Goal: Task Accomplishment & Management: Use online tool/utility

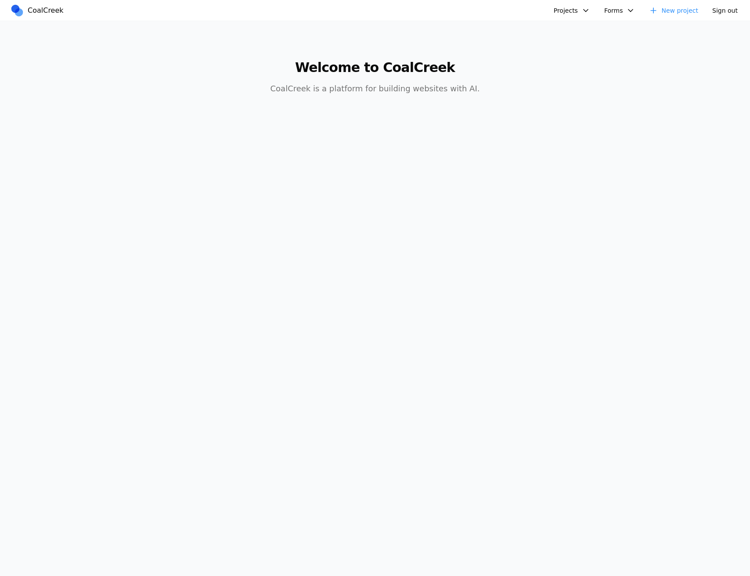
click at [578, 10] on button "Projects" at bounding box center [571, 10] width 47 height 13
click at [587, 104] on link "[PERSON_NAME]'s Third Birthday Party" at bounding box center [617, 104] width 126 height 15
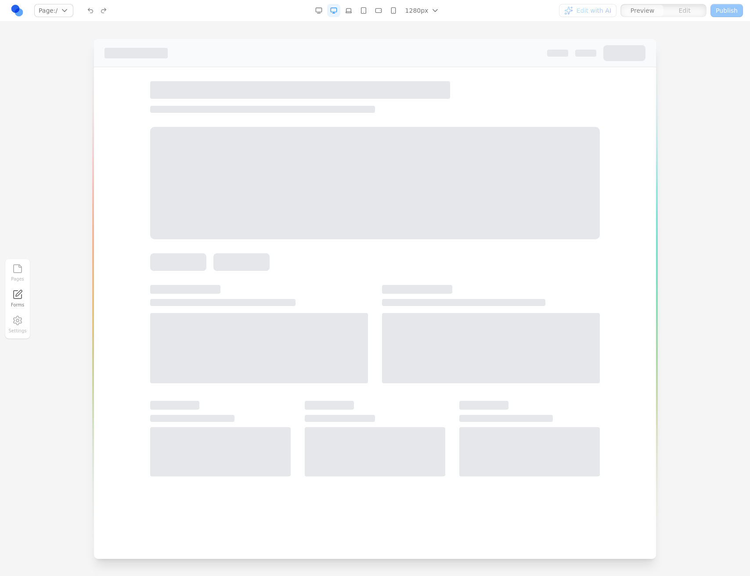
click at [572, 10] on div "Edit with AI Preview Edit Publish" at bounding box center [623, 11] width 239 height 14
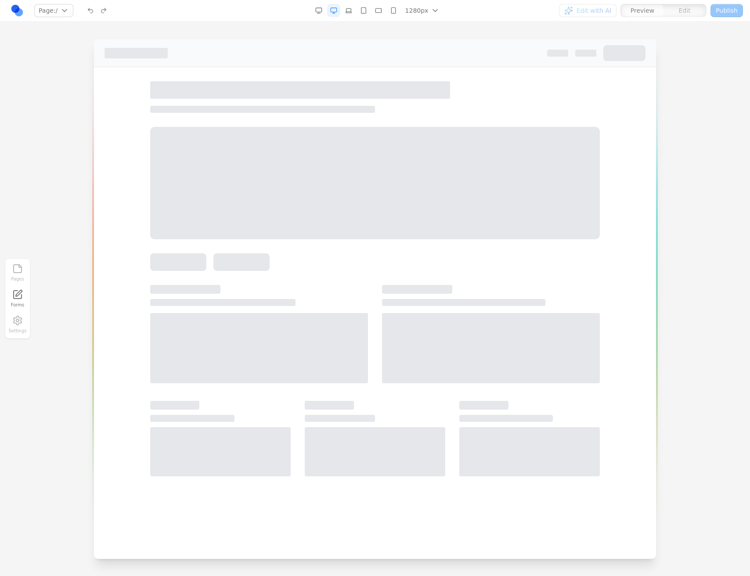
click at [572, 10] on div "Edit with AI Preview Edit Publish" at bounding box center [623, 11] width 239 height 14
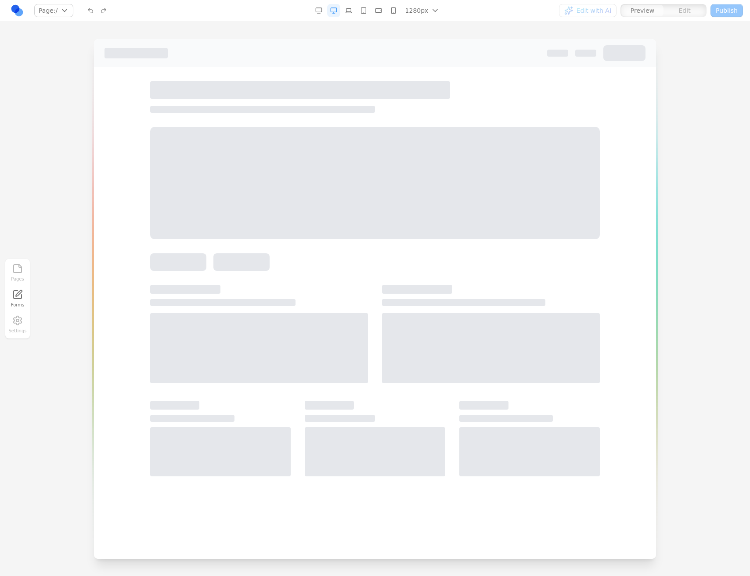
click at [572, 10] on div "Edit with AI Preview Edit Publish" at bounding box center [623, 11] width 239 height 14
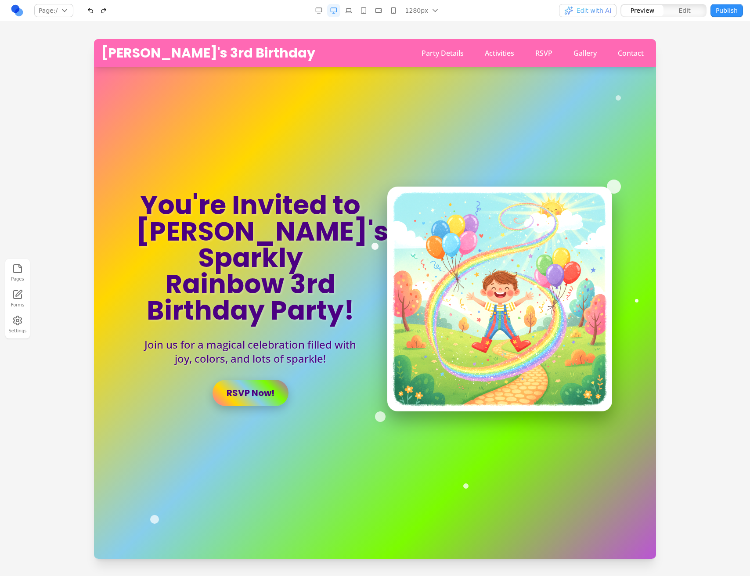
drag, startPoint x: 618, startPoint y: 208, endPoint x: 637, endPoint y: 185, distance: 30.2
click at [619, 207] on div "You're Invited to Clara's Sparkly Rainbow 3rd Birthday Party! Join us for a mag…" at bounding box center [375, 299] width 506 height 225
click at [576, 12] on span "Edit with AI" at bounding box center [587, 10] width 47 height 9
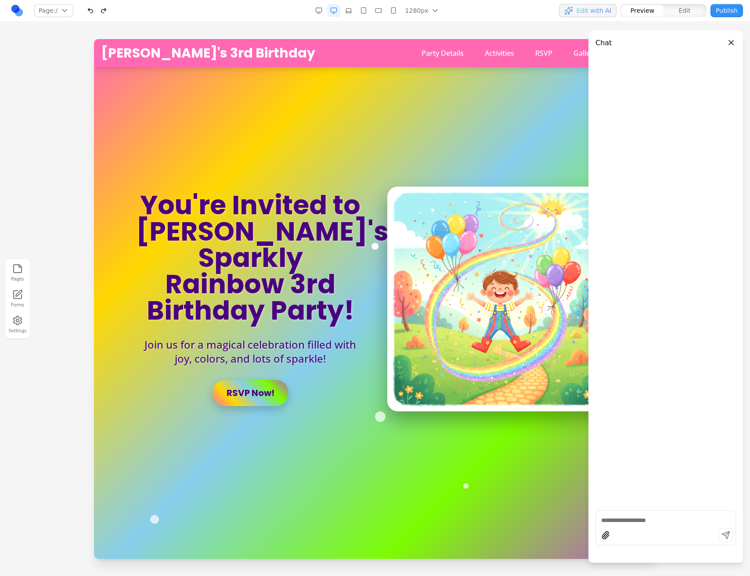
click at [474, 143] on section "You're Invited to Clara's Sparkly Rainbow 3rd Birthday Party! Join us for a mag…" at bounding box center [375, 299] width 562 height 520
click at [670, 513] on div at bounding box center [665, 527] width 140 height 35
type textarea "**********"
